Goal: Navigation & Orientation: Find specific page/section

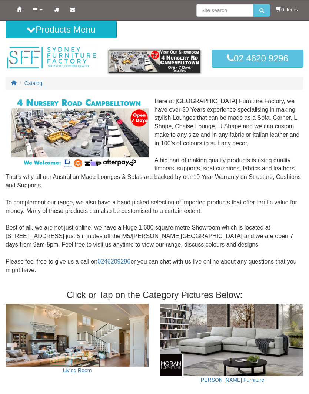
click at [37, 6] on link "Products" at bounding box center [37, 9] width 21 height 19
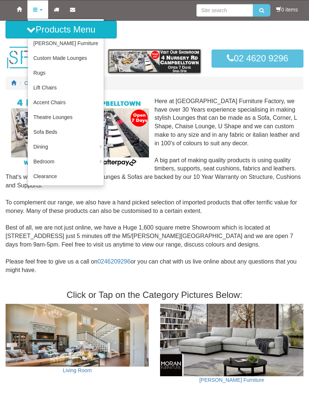
click at [61, 45] on link "[PERSON_NAME] Furniture" at bounding box center [66, 43] width 76 height 15
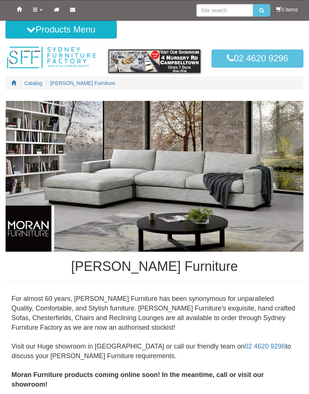
click at [35, 85] on span "Catalog" at bounding box center [33, 83] width 18 height 6
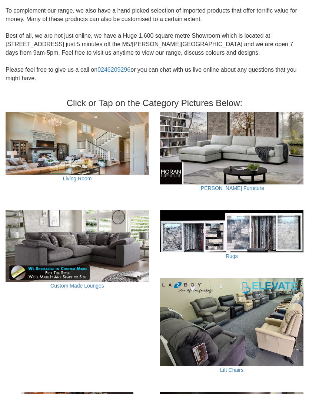
scroll to position [193, 0]
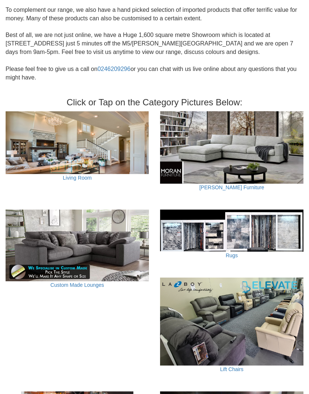
click at [231, 185] on link "[PERSON_NAME] Furniture" at bounding box center [231, 188] width 65 height 6
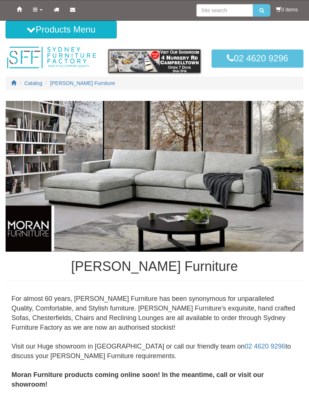
click at [33, 9] on icon at bounding box center [35, 9] width 4 height 5
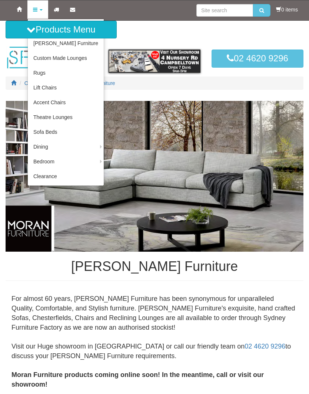
click at [76, 62] on link "Custom Made Lounges" at bounding box center [66, 58] width 76 height 15
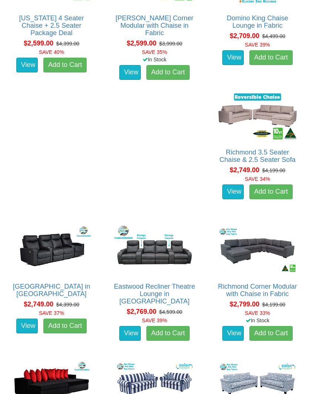
scroll to position [965, 0]
